Goal: Task Accomplishment & Management: Use online tool/utility

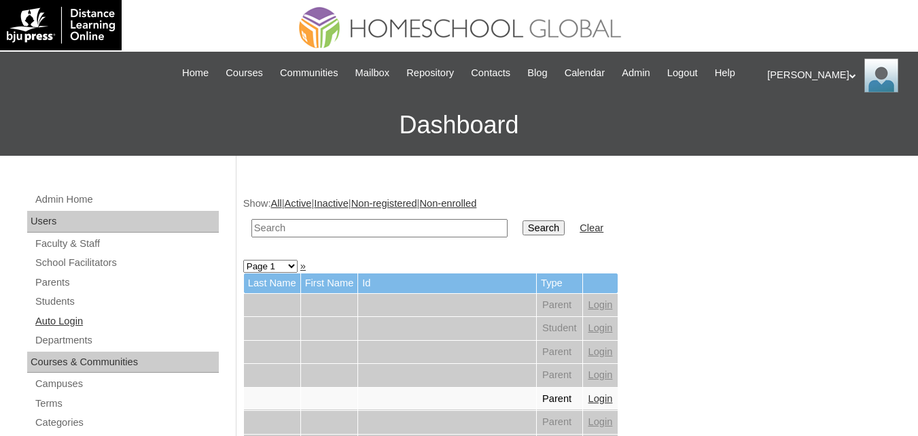
click at [52, 330] on link "Auto Login" at bounding box center [126, 321] width 185 height 17
drag, startPoint x: 0, startPoint y: 0, endPoint x: 333, endPoint y: 243, distance: 412.5
click at [333, 237] on input "text" at bounding box center [380, 228] width 256 height 18
paste input "[PERSON_NAME]"
type input "[PERSON_NAME]"
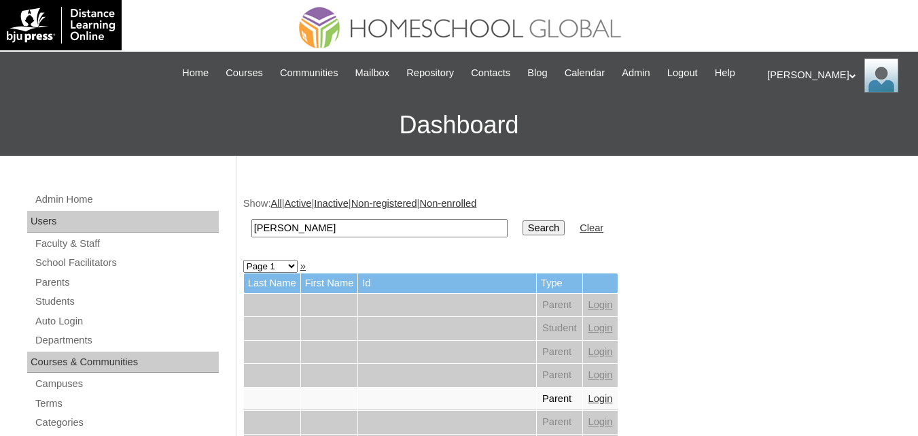
click at [523, 220] on input "Search" at bounding box center [544, 227] width 42 height 15
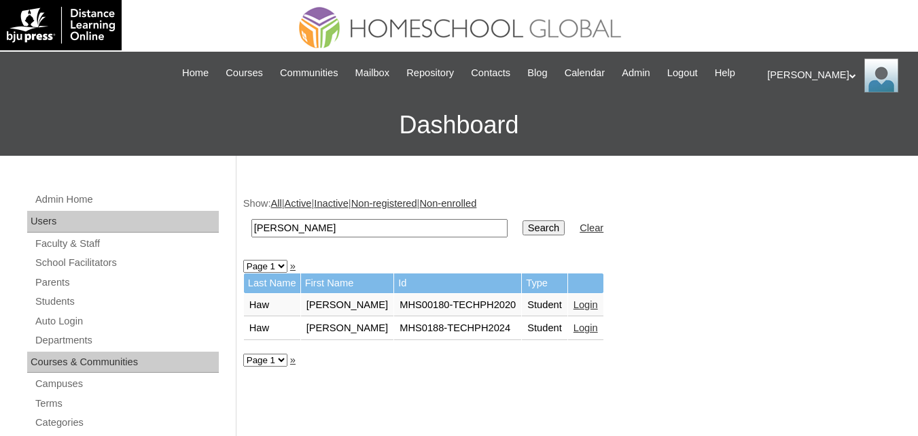
click at [574, 333] on link "Login" at bounding box center [586, 327] width 24 height 11
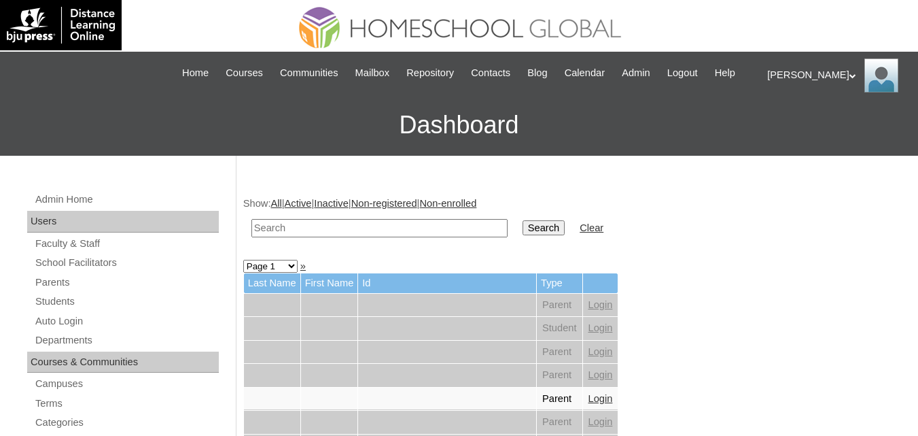
drag, startPoint x: 0, startPoint y: 0, endPoint x: 320, endPoint y: 237, distance: 398.5
click at [320, 237] on input "text" at bounding box center [380, 228] width 256 height 18
type input "Tapec"
click at [523, 235] on input "Search" at bounding box center [544, 227] width 42 height 15
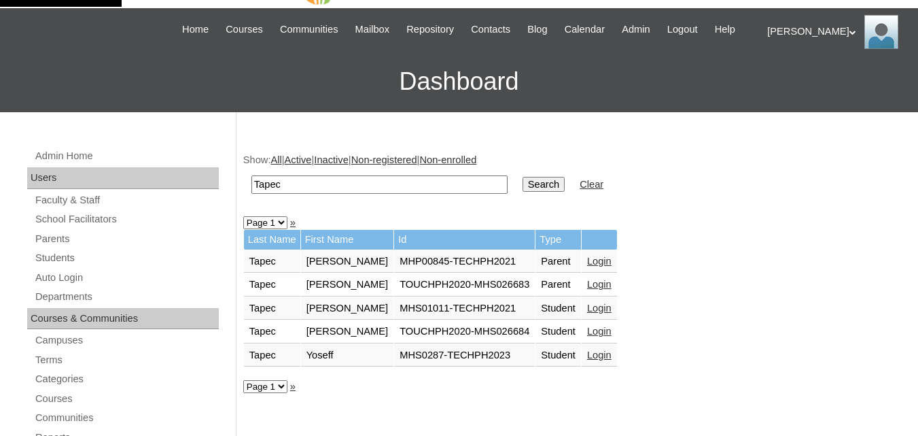
scroll to position [68, 0]
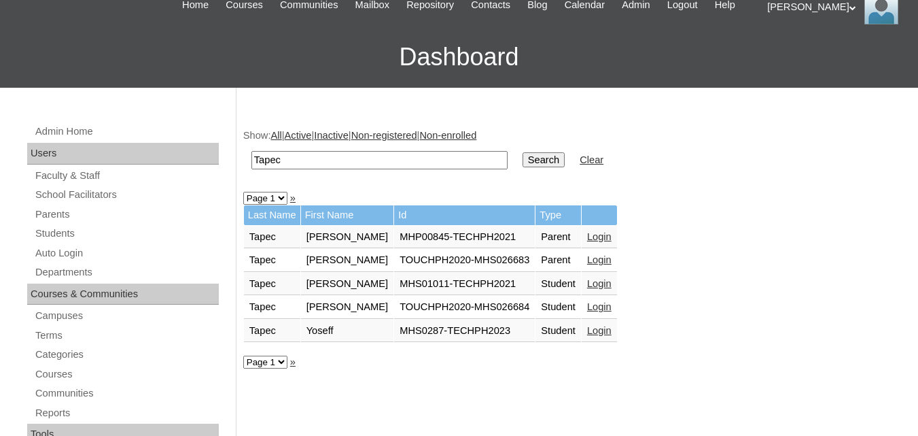
click at [587, 289] on link "Login" at bounding box center [599, 283] width 24 height 11
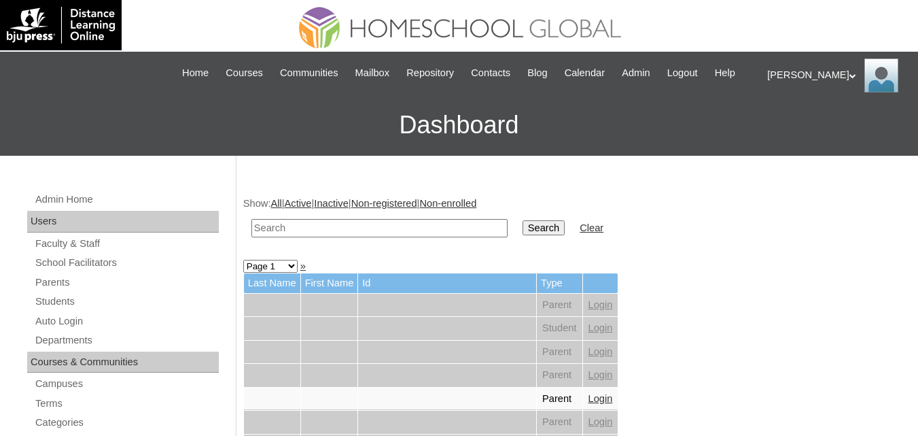
click at [300, 237] on input "text" at bounding box center [380, 228] width 256 height 18
paste input "Joshua Caleb"
type input "Joshua Caleb"
click at [523, 220] on input "Search" at bounding box center [544, 227] width 42 height 15
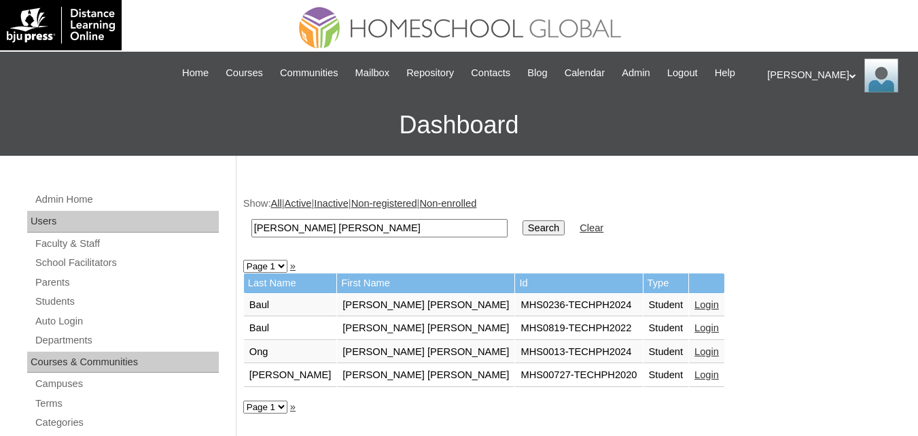
click at [695, 310] on link "Login" at bounding box center [707, 304] width 24 height 11
